Goal: Complete application form

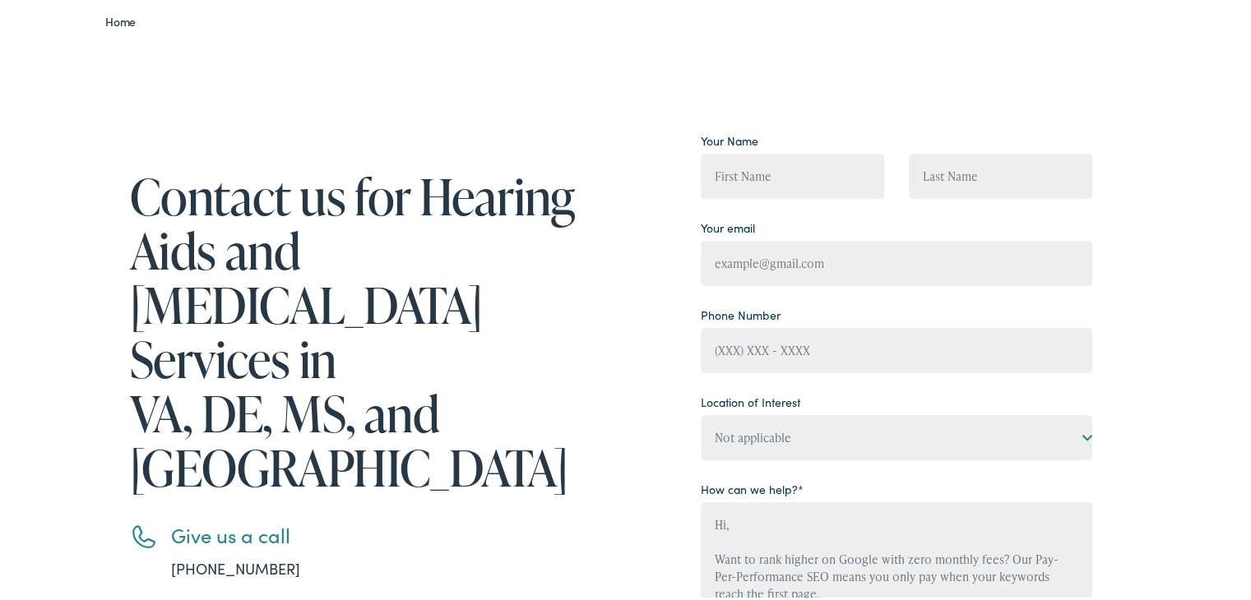
scroll to position [164, 0]
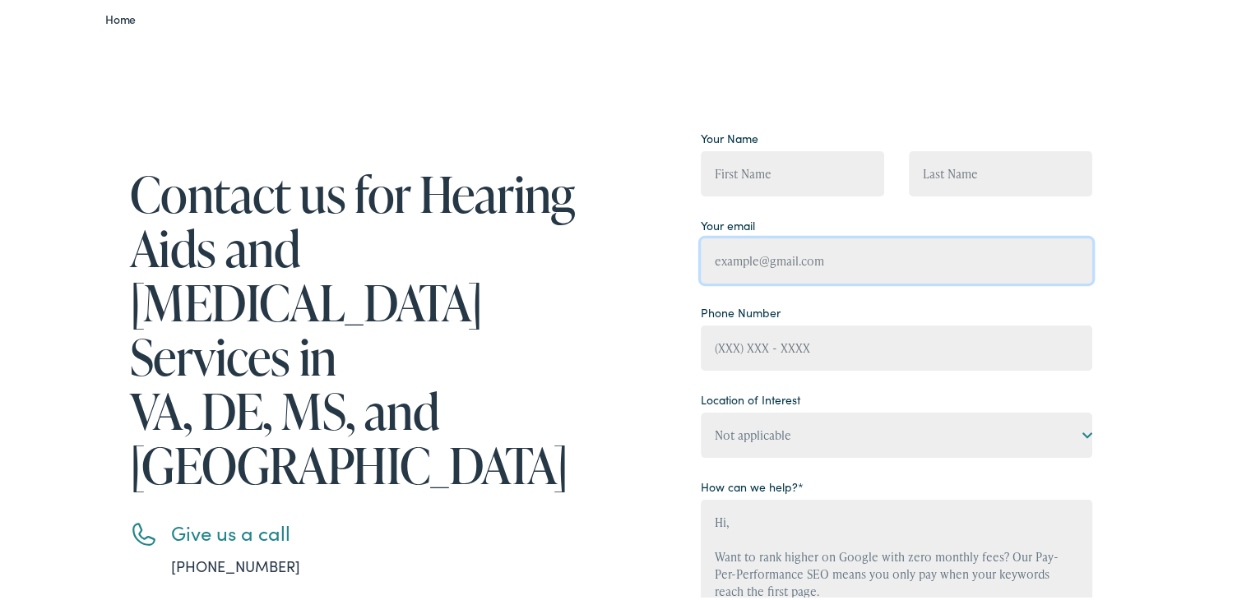
click at [816, 258] on input "Contact form" at bounding box center [896, 257] width 391 height 45
type input "[EMAIL_ADDRESS][DOMAIN_NAME]"
type input "[PERSON_NAME]"
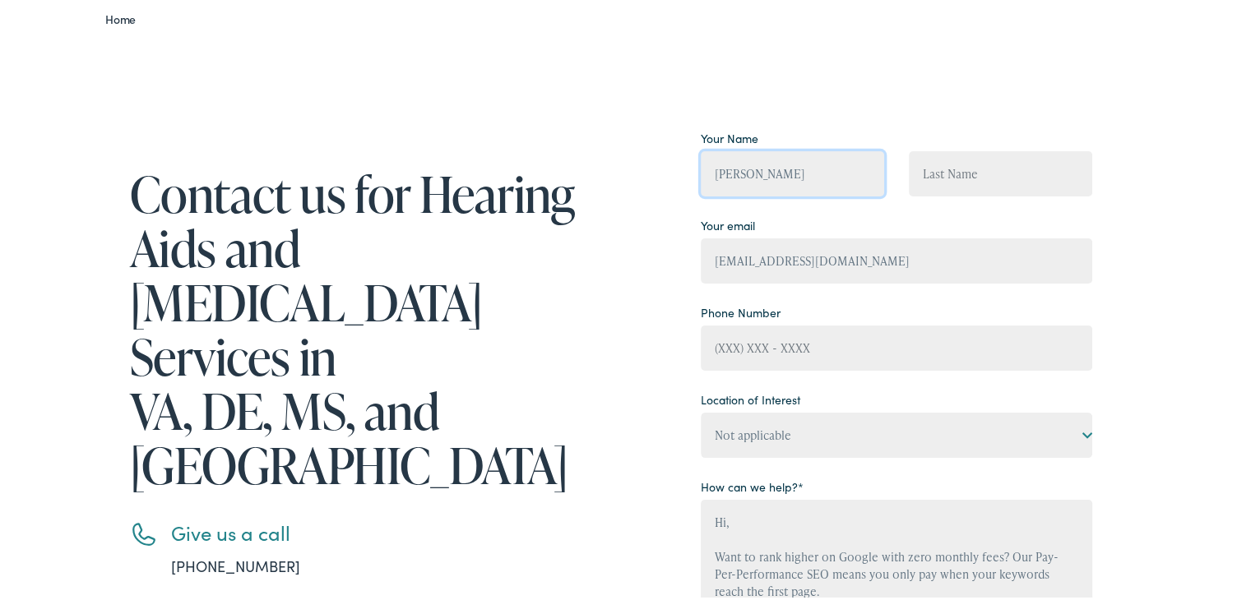
type input "[PERSON_NAME]"
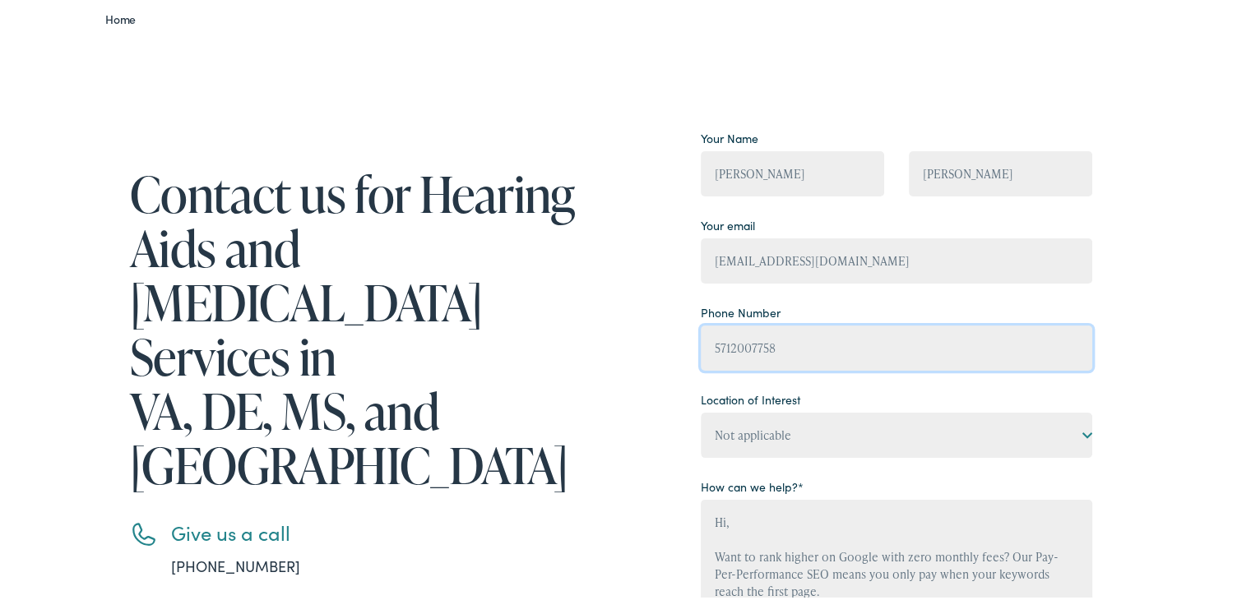
type input "[PHONE_NUMBER]"
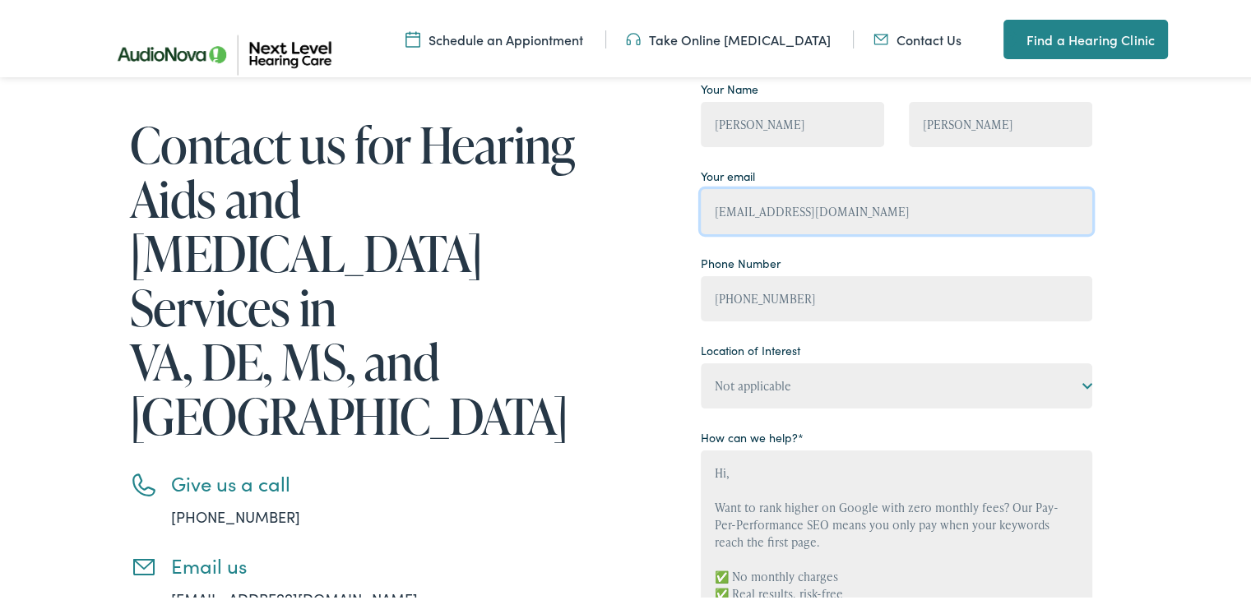
scroll to position [247, 0]
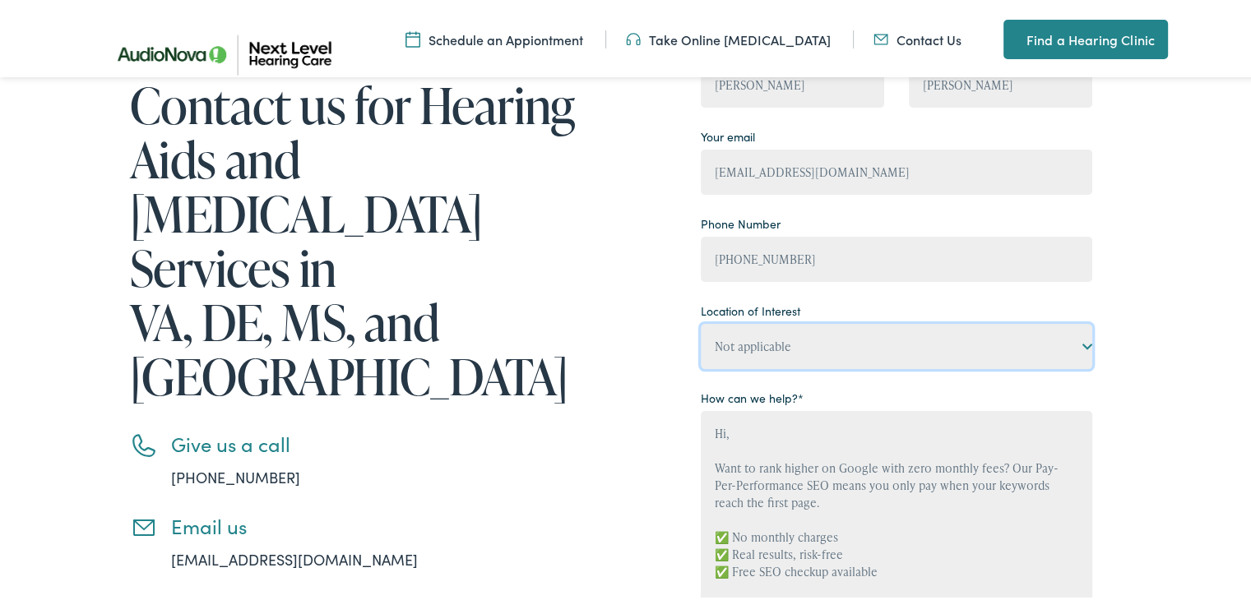
drag, startPoint x: 807, startPoint y: 336, endPoint x: 793, endPoint y: 340, distance: 14.6
click at [807, 336] on select "Not applicable Next Level Hearing Care, [GEOGRAPHIC_DATA] Next Level Hearing Ca…" at bounding box center [896, 343] width 391 height 45
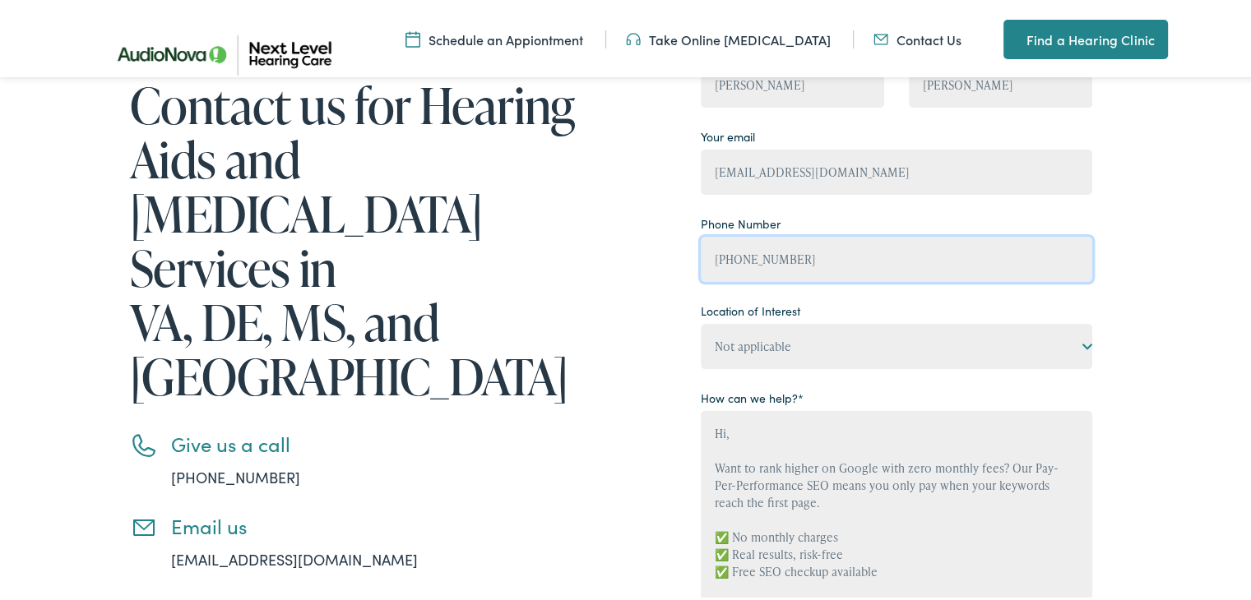
click at [765, 276] on input "[PHONE_NUMBER]" at bounding box center [896, 256] width 391 height 45
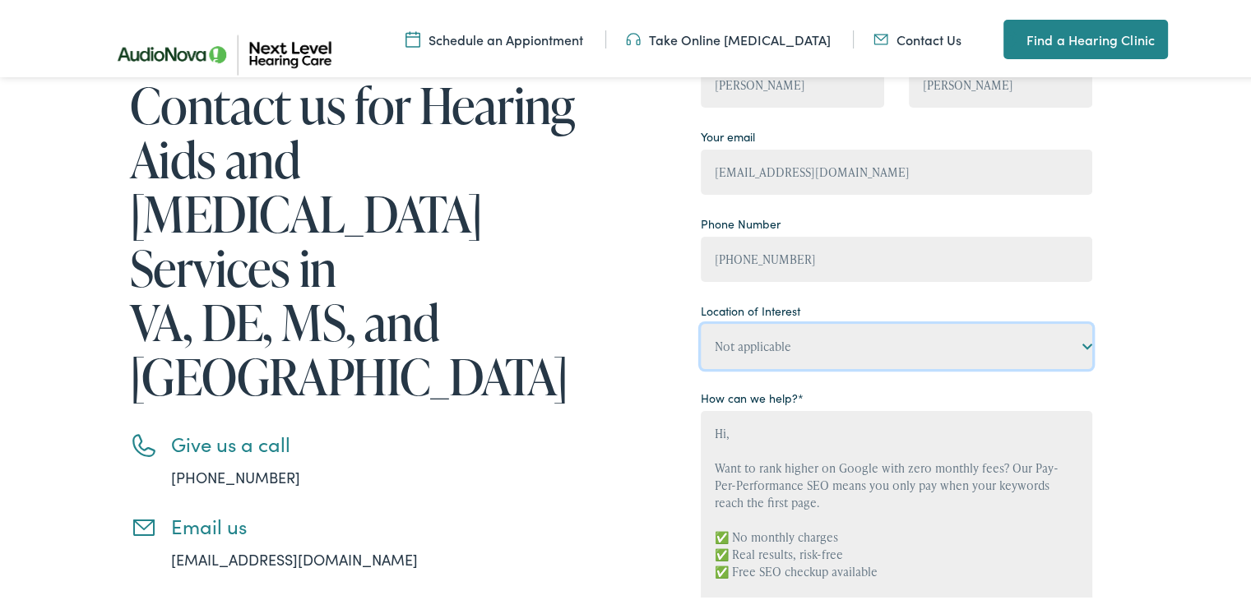
click at [786, 340] on select "Not applicable Next Level Hearing Care, [GEOGRAPHIC_DATA] Next Level Hearing Ca…" at bounding box center [896, 343] width 391 height 45
select select "Next Level Hearing Care, Seaford"
click at [701, 321] on select "Not applicable Next Level Hearing Care, [GEOGRAPHIC_DATA] Next Level Hearing Ca…" at bounding box center [896, 343] width 391 height 45
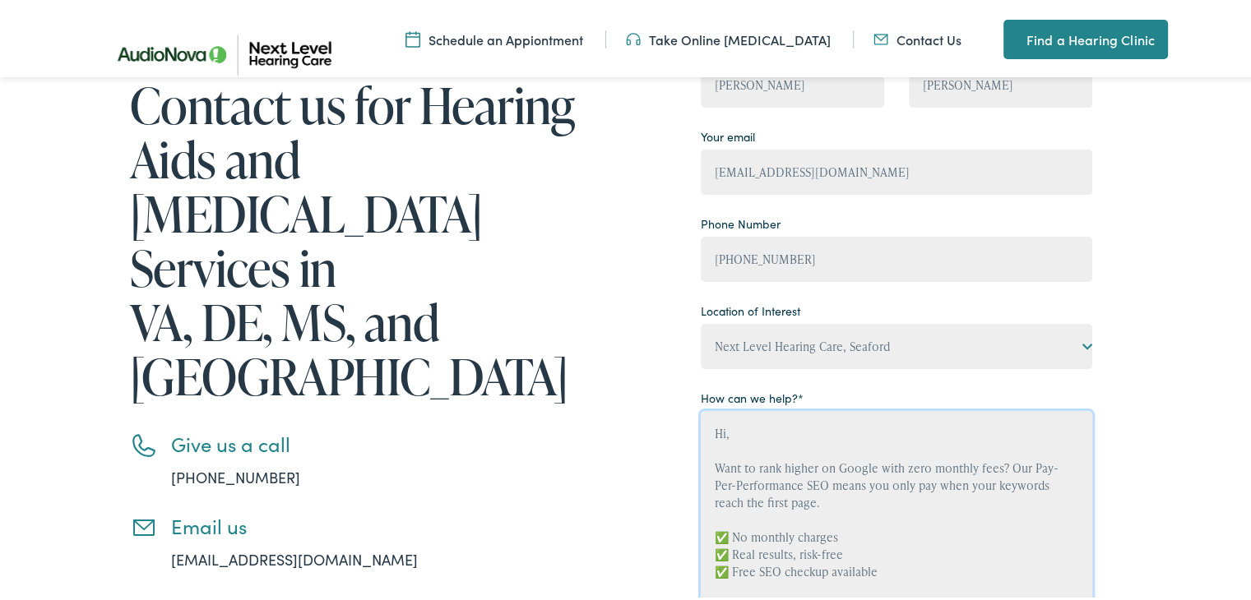
click at [780, 442] on textarea "Hi, Want to rank higher on Google with zero monthly fees? Our Pay-Per-Performan…" at bounding box center [896, 508] width 391 height 201
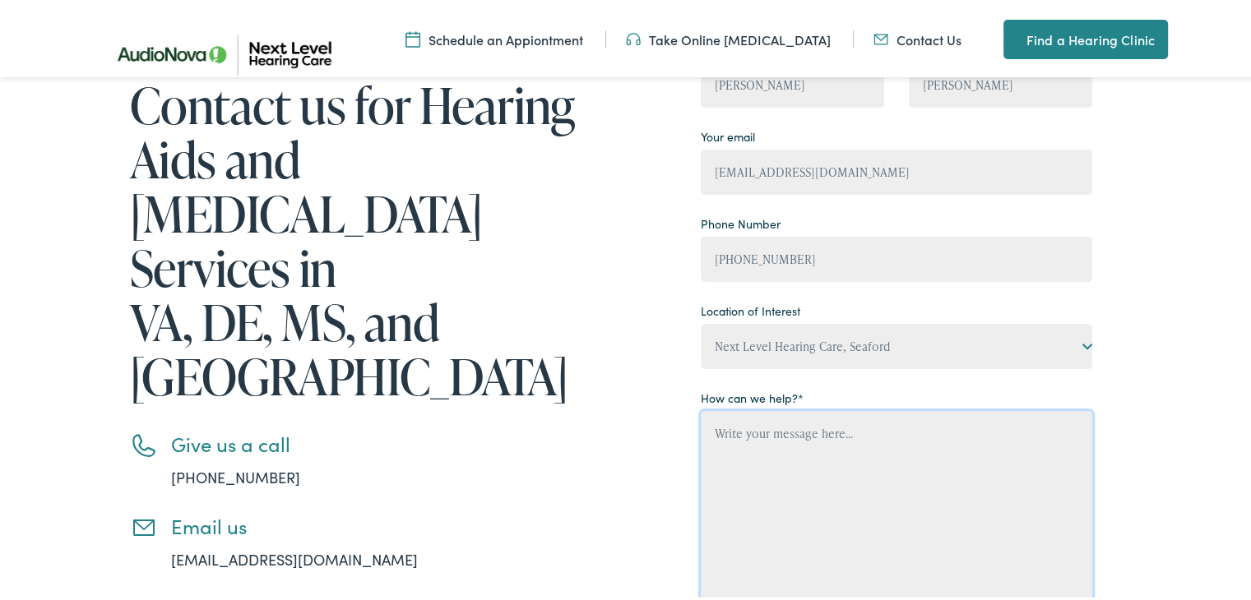
paste textarea ""Hi, Want to rank higher on Google with zero monthly fees? Our Pay-Per-Performa…"
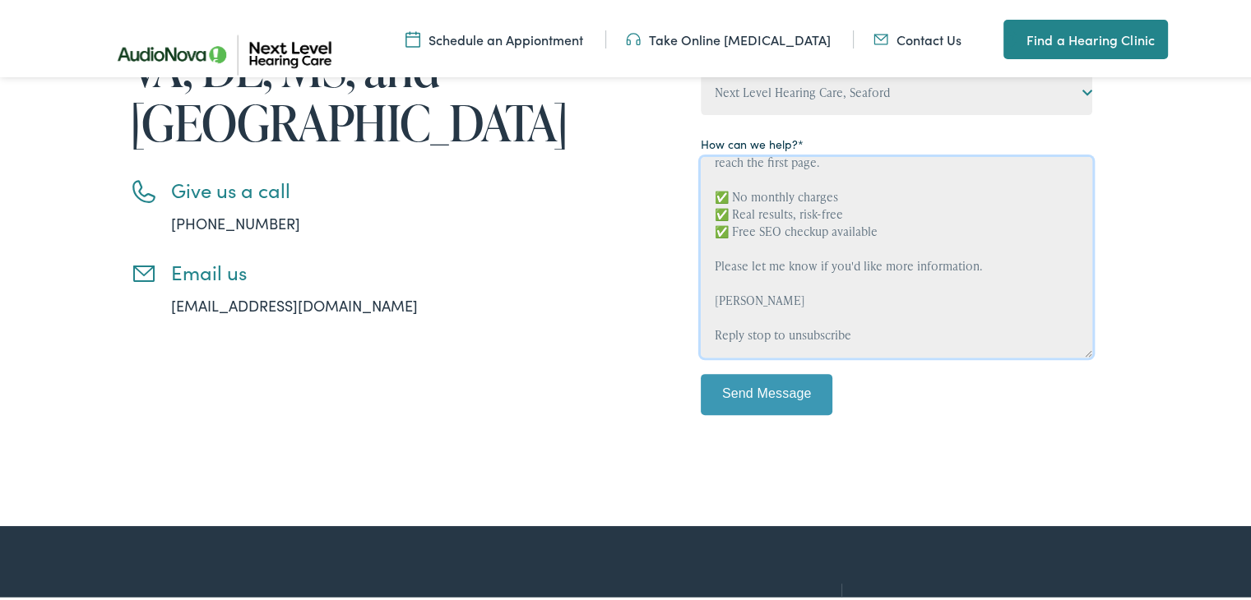
scroll to position [0, 0]
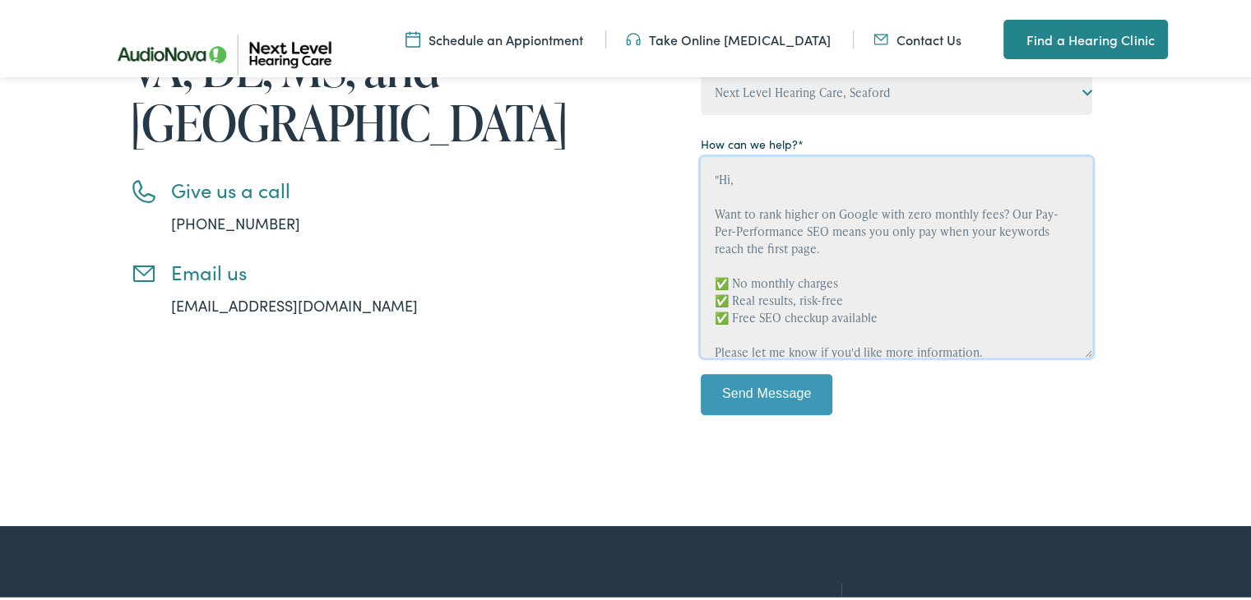
click at [715, 173] on textarea ""Hi, Want to rank higher on Google with zero monthly fees? Our Pay-Per-Performa…" at bounding box center [896, 254] width 391 height 201
click at [760, 290] on textarea "Hi, Want to rank higher on Google with zero monthly fees? Our Pay-Per-Performan…" at bounding box center [896, 254] width 391 height 201
type textarea "Hi, Want to rank higher on Google with zero monthly fees? Our Pay-Per-Performan…"
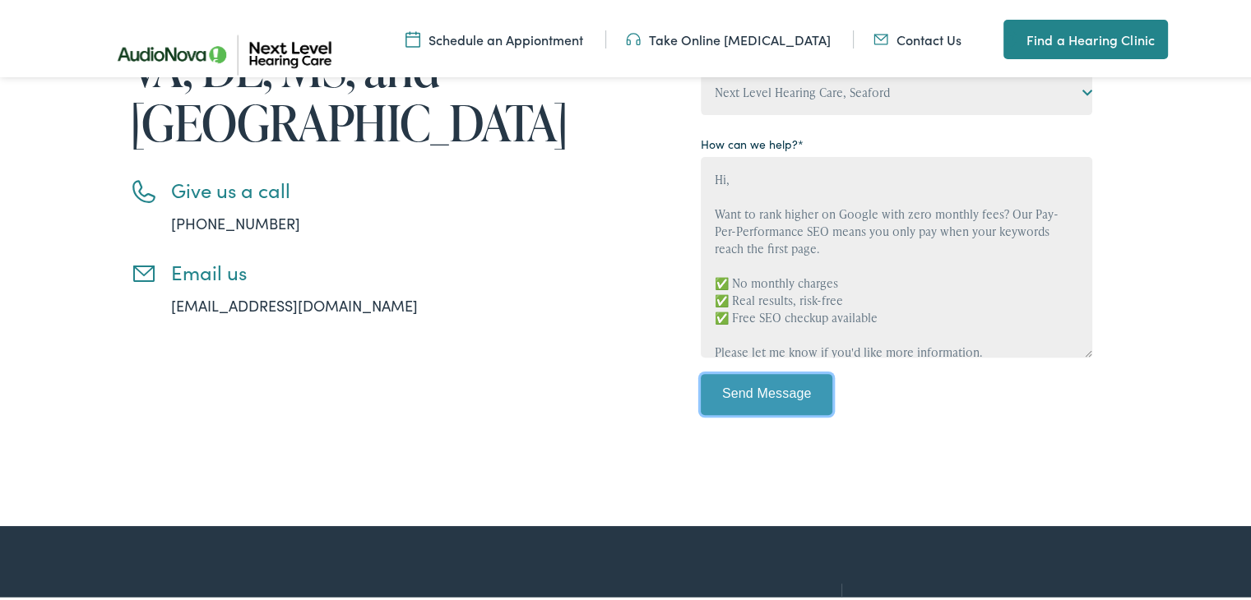
click at [739, 399] on input "Send Message" at bounding box center [767, 391] width 132 height 41
